Goal: Navigation & Orientation: Go to known website

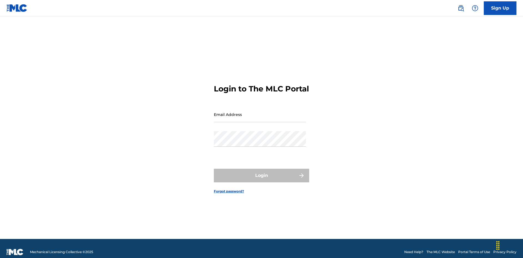
scroll to position [7, 0]
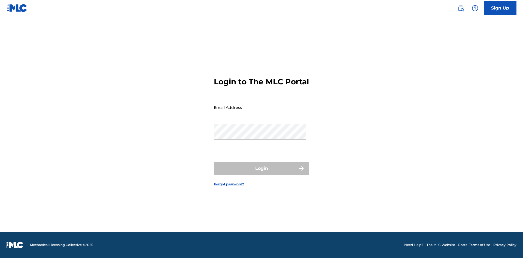
click at [260, 112] on input "Email Address" at bounding box center [260, 108] width 92 height 16
type input "[EMAIL_ADDRESS][DOMAIN_NAME]"
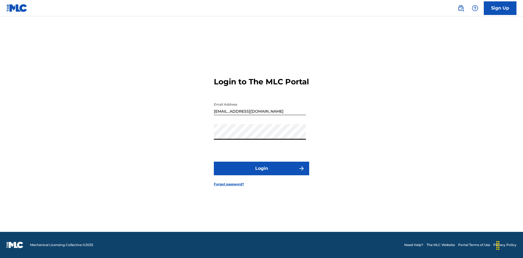
click at [261, 173] on button "Login" at bounding box center [261, 169] width 95 height 14
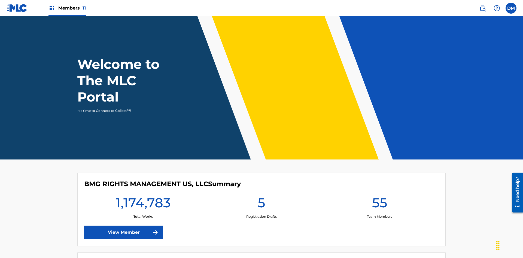
click at [67, 8] on span "Members 11" at bounding box center [72, 8] width 28 height 6
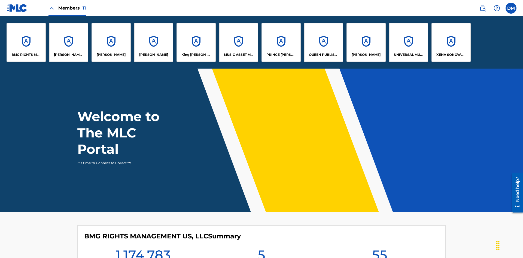
click at [154, 55] on p "[PERSON_NAME]" at bounding box center [153, 54] width 29 height 5
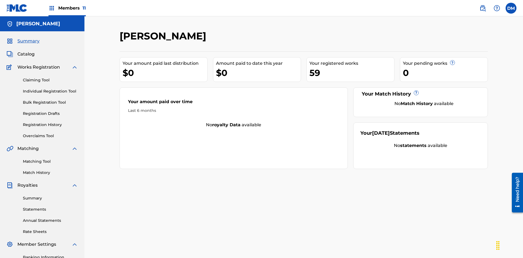
click at [50, 133] on link "Overclaims Tool" at bounding box center [50, 136] width 55 height 6
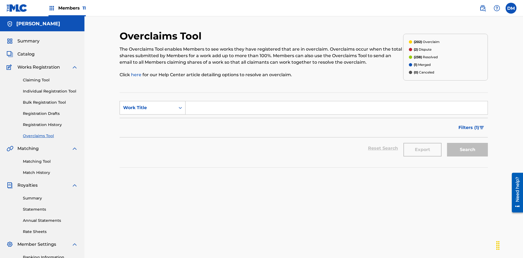
click at [148, 105] on div "Work Title" at bounding box center [147, 108] width 49 height 7
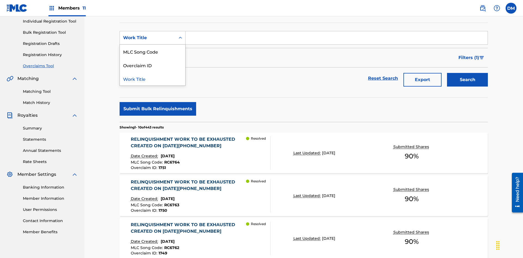
click at [153, 65] on div "Overclaim ID" at bounding box center [152, 65] width 65 height 14
click at [336, 39] on input "Search Form" at bounding box center [336, 37] width 302 height 13
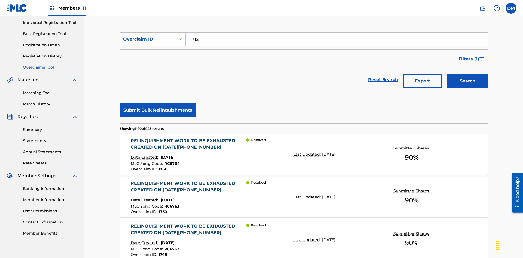
type input "1712"
click at [467, 74] on button "Search" at bounding box center [467, 81] width 41 height 14
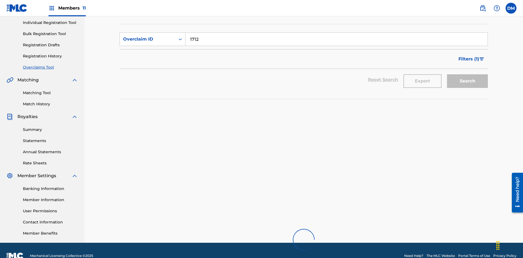
scroll to position [110, 0]
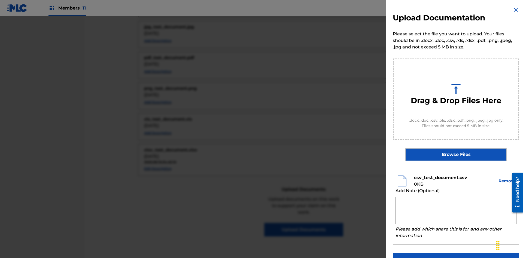
scroll to position [278, 0]
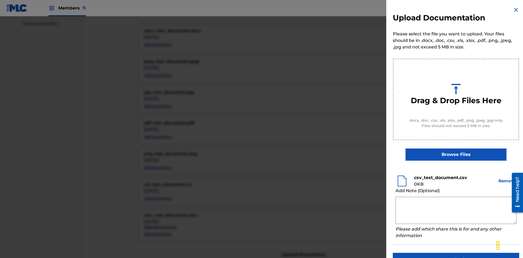
click at [456, 253] on button "Upload" at bounding box center [456, 260] width 126 height 14
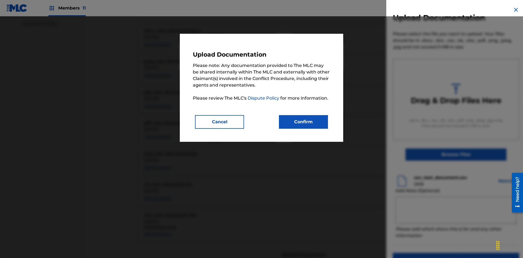
scroll to position [363, 0]
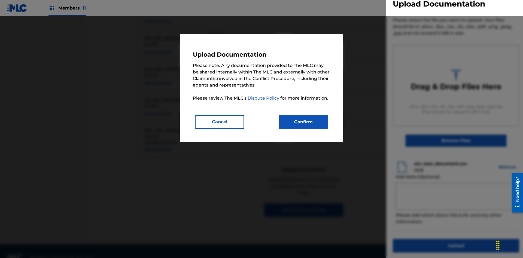
click at [303, 122] on button "Confirm" at bounding box center [303, 122] width 49 height 14
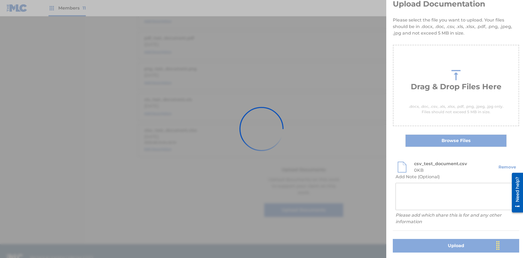
click at [424, 239] on button "Upload" at bounding box center [456, 246] width 126 height 14
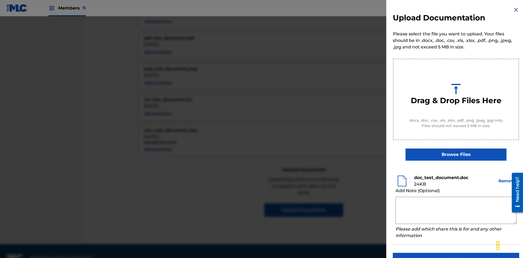
scroll to position [298, 0]
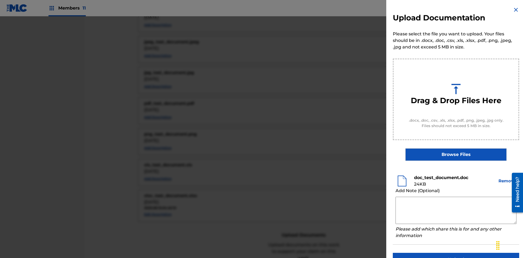
click at [456, 253] on button "Upload" at bounding box center [456, 260] width 126 height 14
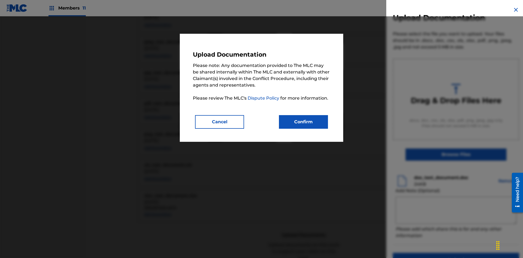
scroll to position [363, 0]
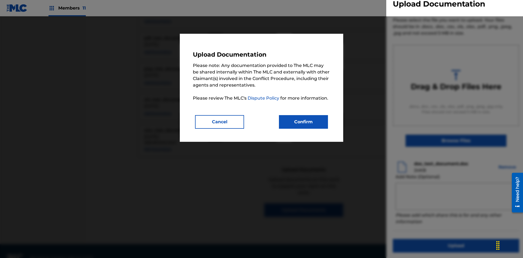
click at [303, 122] on button "Confirm" at bounding box center [303, 122] width 49 height 14
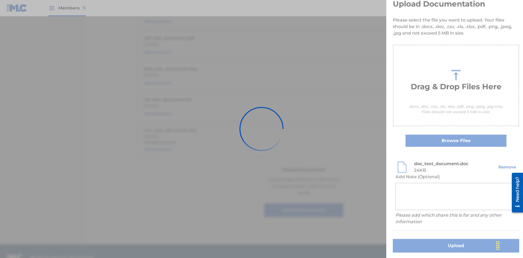
click at [424, 239] on button "Upload" at bounding box center [456, 246] width 126 height 14
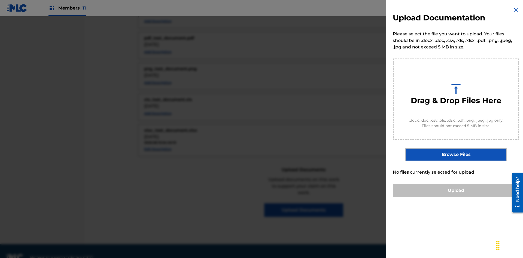
scroll to position [0, 0]
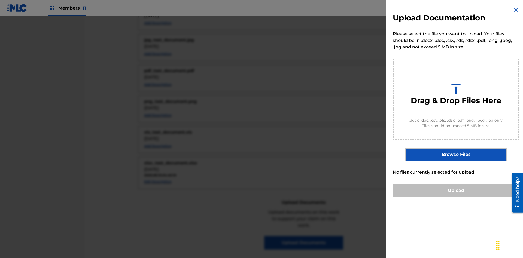
click at [456, 197] on button "Upload" at bounding box center [456, 191] width 126 height 14
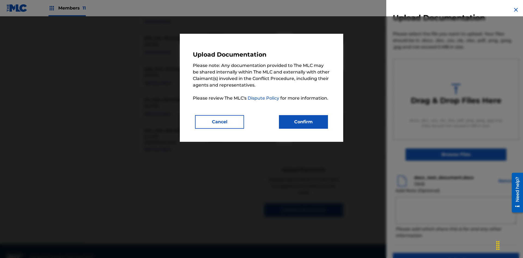
scroll to position [14, 0]
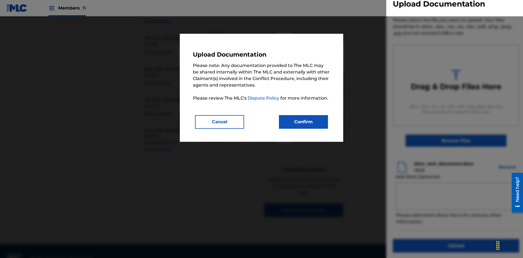
click at [303, 122] on button "Confirm" at bounding box center [303, 122] width 49 height 14
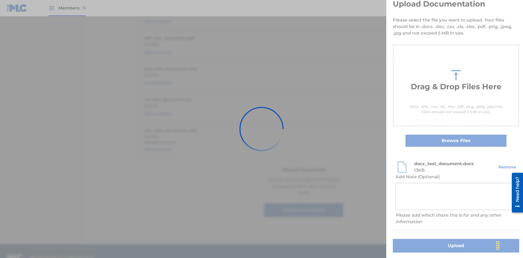
click at [424, 239] on button "Upload" at bounding box center [456, 246] width 126 height 14
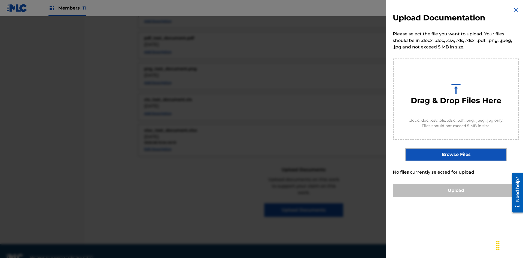
scroll to position [298, 0]
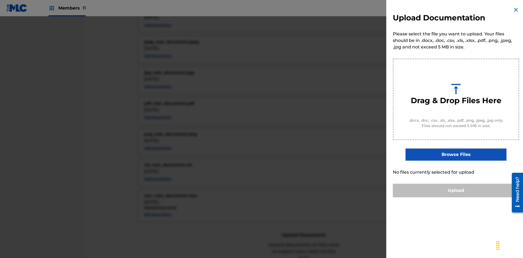
click at [456, 197] on button "Upload" at bounding box center [456, 191] width 126 height 14
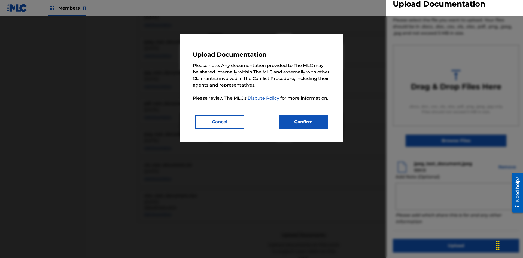
scroll to position [363, 0]
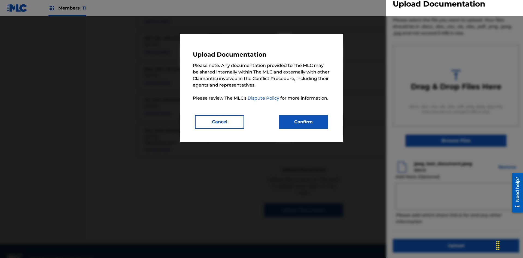
click at [303, 122] on button "Confirm" at bounding box center [303, 122] width 49 height 14
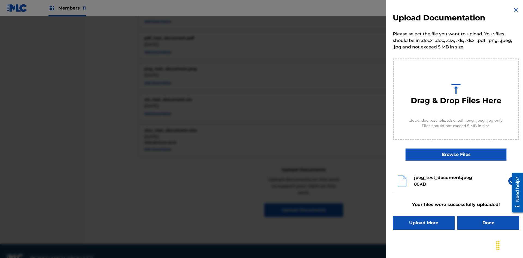
click at [424, 223] on button "Upload More" at bounding box center [424, 223] width 62 height 14
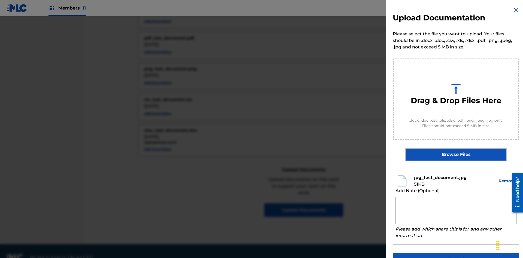
scroll to position [298, 0]
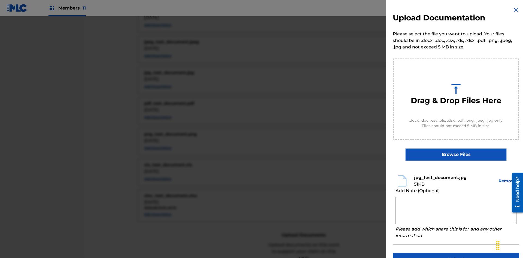
click at [456, 253] on button "Upload" at bounding box center [456, 260] width 126 height 14
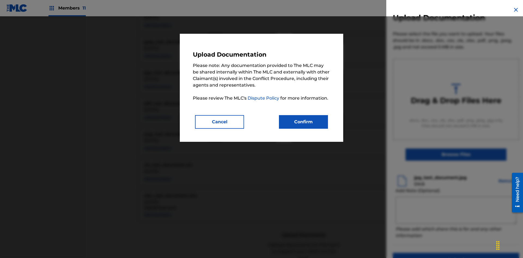
scroll to position [363, 0]
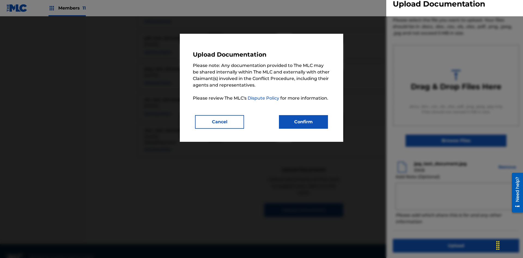
click at [303, 122] on button "Confirm" at bounding box center [303, 122] width 49 height 14
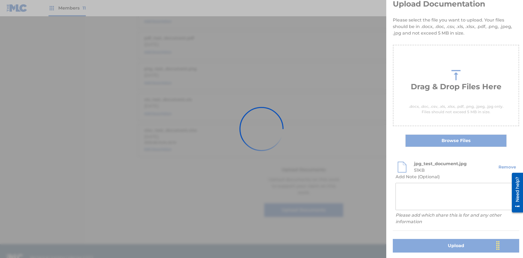
click at [424, 239] on button "Upload" at bounding box center [456, 246] width 126 height 14
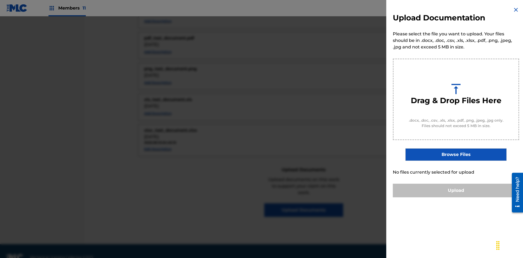
scroll to position [0, 0]
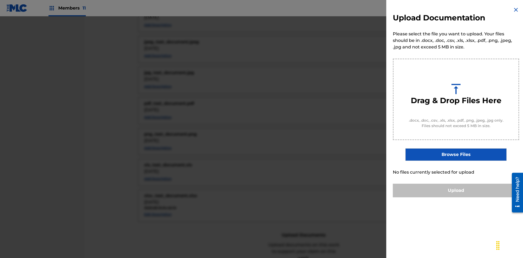
click at [456, 197] on button "Upload" at bounding box center [456, 191] width 126 height 14
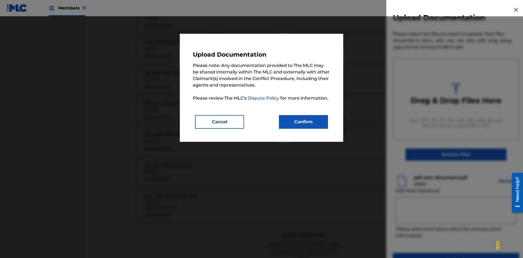
scroll to position [14, 0]
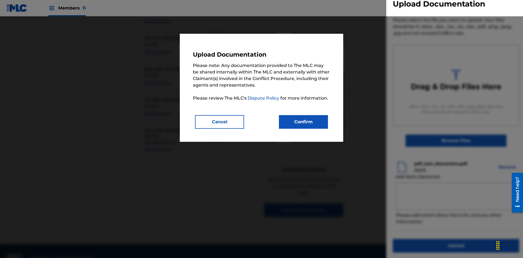
click at [303, 122] on button "Confirm" at bounding box center [303, 122] width 49 height 14
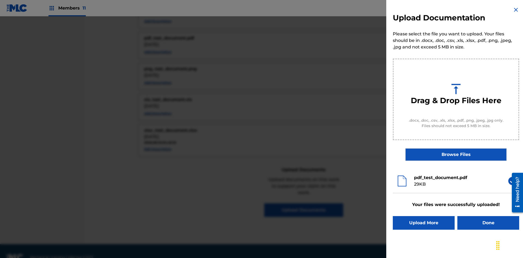
scroll to position [0, 0]
click at [424, 223] on button "Upload More" at bounding box center [424, 223] width 62 height 14
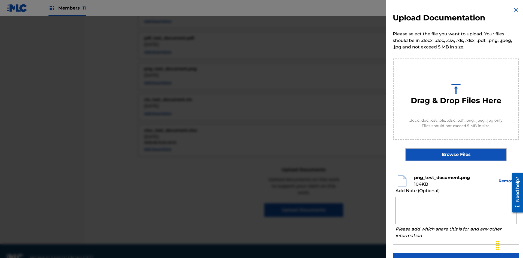
scroll to position [298, 0]
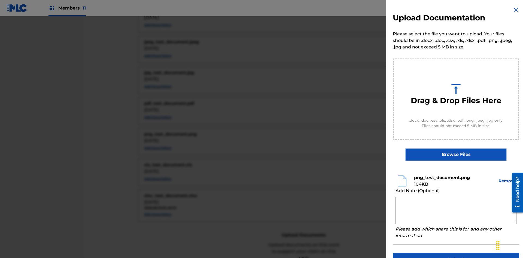
click at [456, 253] on button "Upload" at bounding box center [456, 260] width 126 height 14
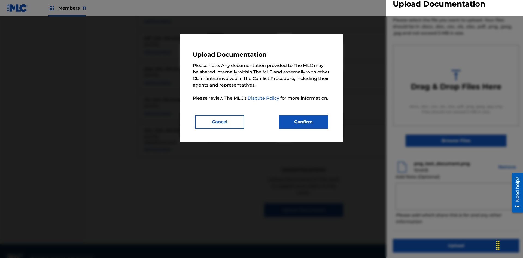
click at [303, 122] on button "Confirm" at bounding box center [303, 122] width 49 height 14
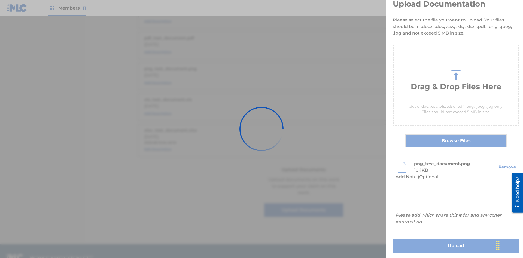
click at [424, 239] on button "Upload" at bounding box center [456, 246] width 126 height 14
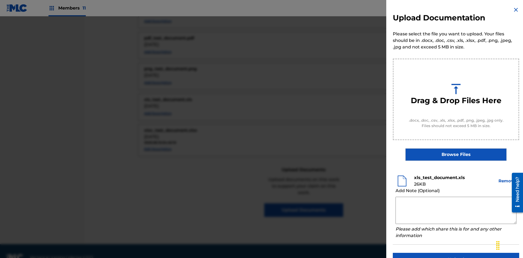
scroll to position [298, 0]
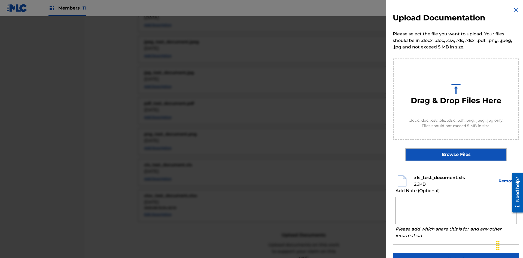
click at [456, 253] on button "Upload" at bounding box center [456, 260] width 126 height 14
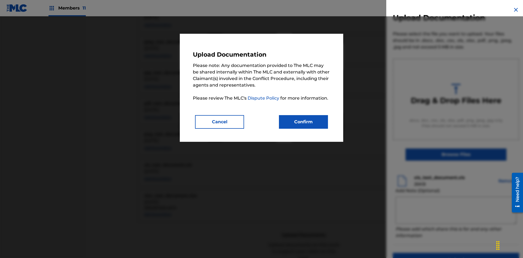
scroll to position [363, 0]
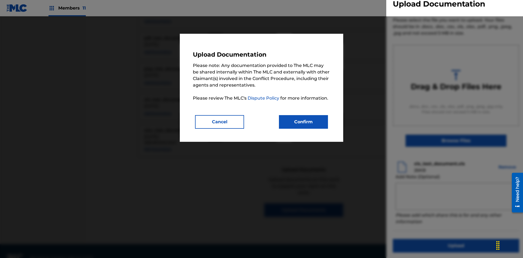
click at [303, 122] on button "Confirm" at bounding box center [303, 122] width 49 height 14
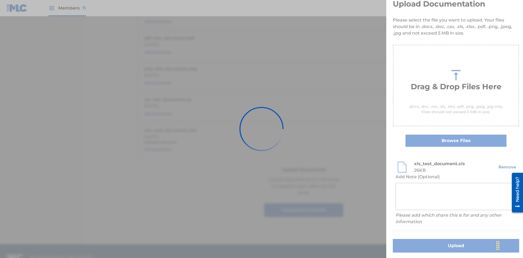
click at [424, 239] on button "Upload" at bounding box center [456, 246] width 126 height 14
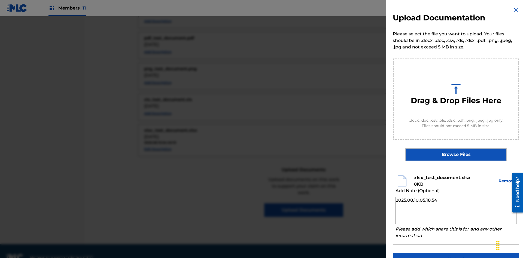
type textarea "2025.08.10.05.18.54"
click at [456, 253] on button "Upload" at bounding box center [456, 260] width 126 height 14
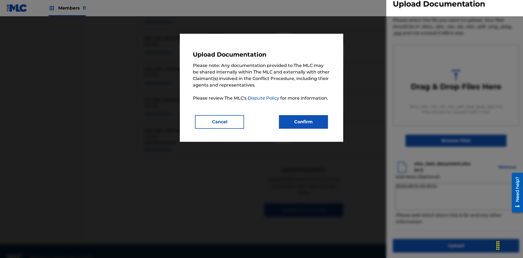
click at [303, 122] on button "Confirm" at bounding box center [303, 122] width 49 height 14
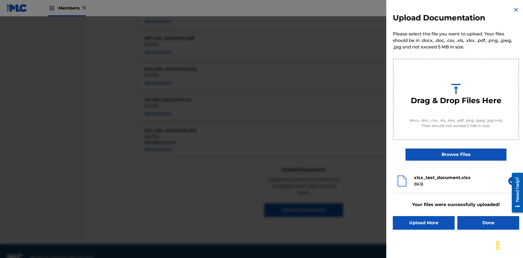
click at [488, 223] on button "Done" at bounding box center [488, 223] width 62 height 14
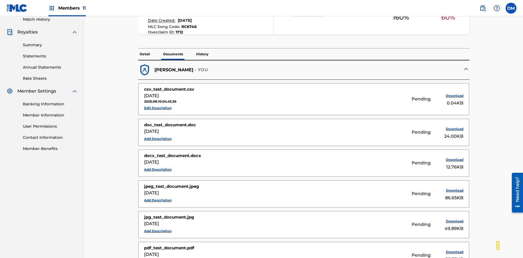
click at [173, 48] on p "Documents" at bounding box center [173, 53] width 23 height 11
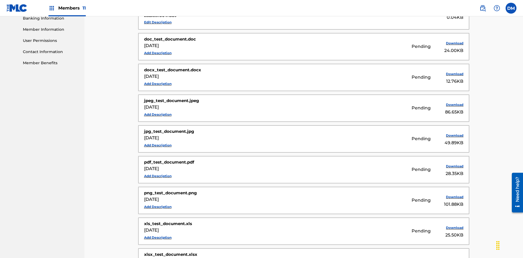
click at [158, 49] on button "Add Description" at bounding box center [158, 53] width 28 height 8
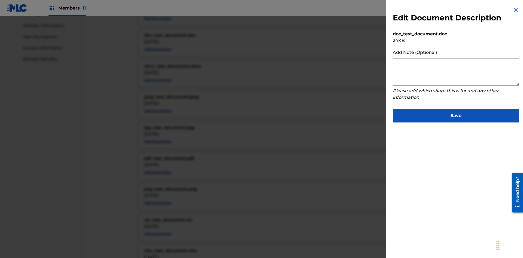
click at [456, 72] on textarea at bounding box center [456, 72] width 126 height 27
type textarea "2025.08.10.05.22.14"
click at [456, 114] on button "Save" at bounding box center [456, 116] width 126 height 14
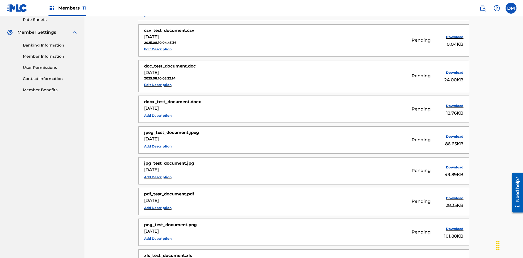
click at [158, 45] on button "Edit Description" at bounding box center [158, 49] width 28 height 8
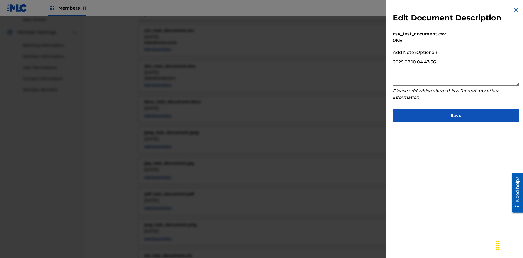
click at [456, 72] on textarea "2025.08.10.04.43.36" at bounding box center [456, 72] width 126 height 27
type textarea "2025.08.10.05.22.18"
click at [456, 114] on button "Save" at bounding box center [456, 116] width 126 height 14
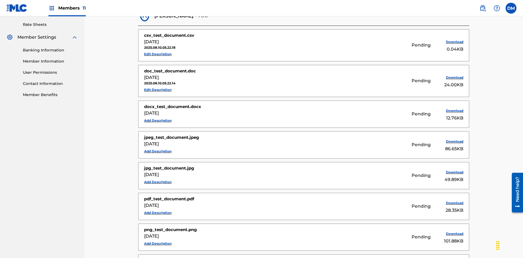
scroll to position [135, 0]
